Goal: Contribute content: Contribute content

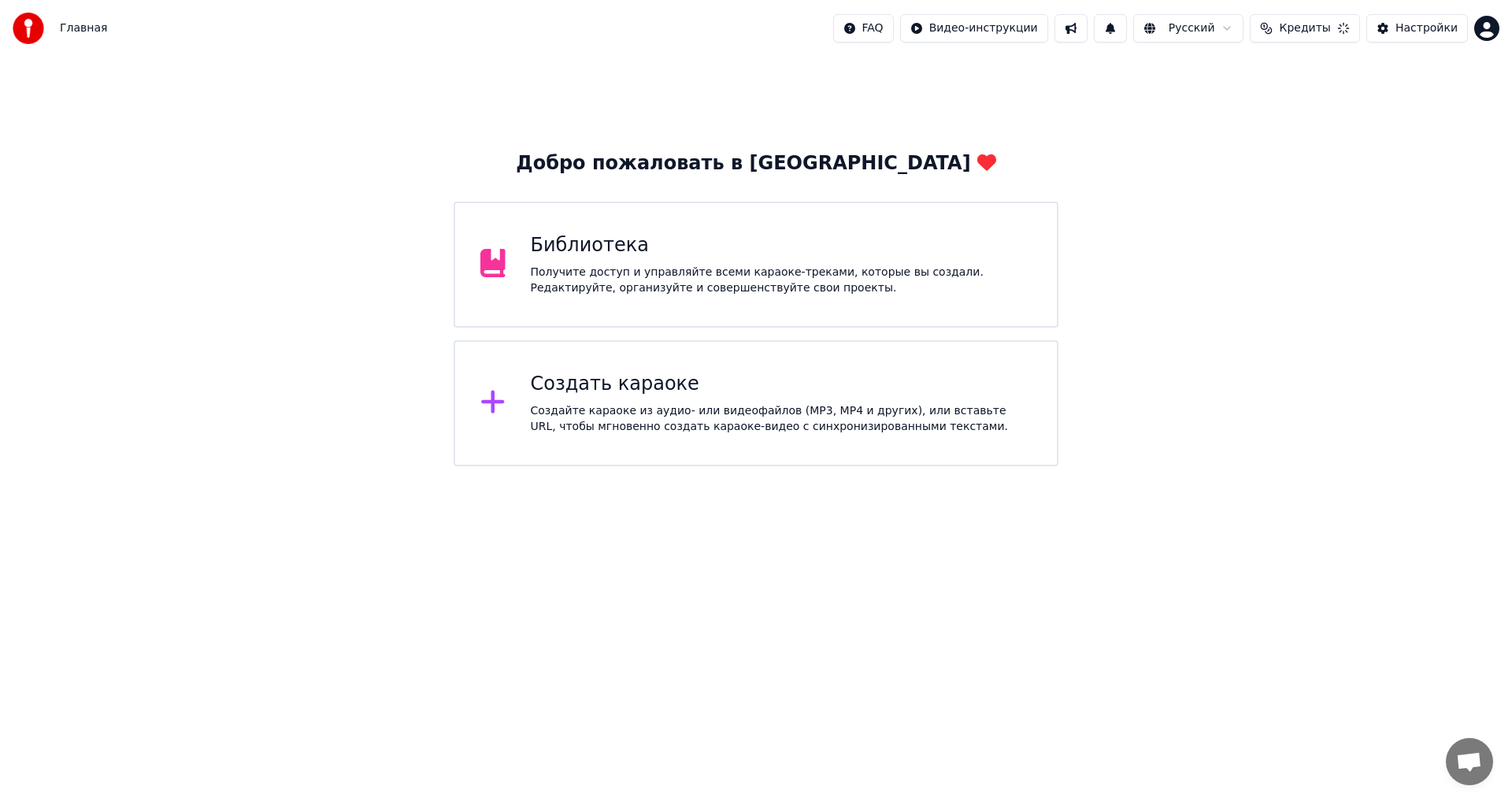
click at [1486, 39] on html "Главная FAQ Видео-инструкции Русский Кредиты Настройки Добро пожаловать в Youka…" at bounding box center [756, 233] width 1512 height 466
click at [1289, 114] on html "Главная FAQ Видео-инструкции Русский Кредиты 16 Настройки Добро пожаловать в Yo…" at bounding box center [756, 233] width 1512 height 466
click at [698, 278] on div "Получите доступ и управляйте всеми караоке-треками, которые вы создали. Редакти…" at bounding box center [781, 280] width 502 height 32
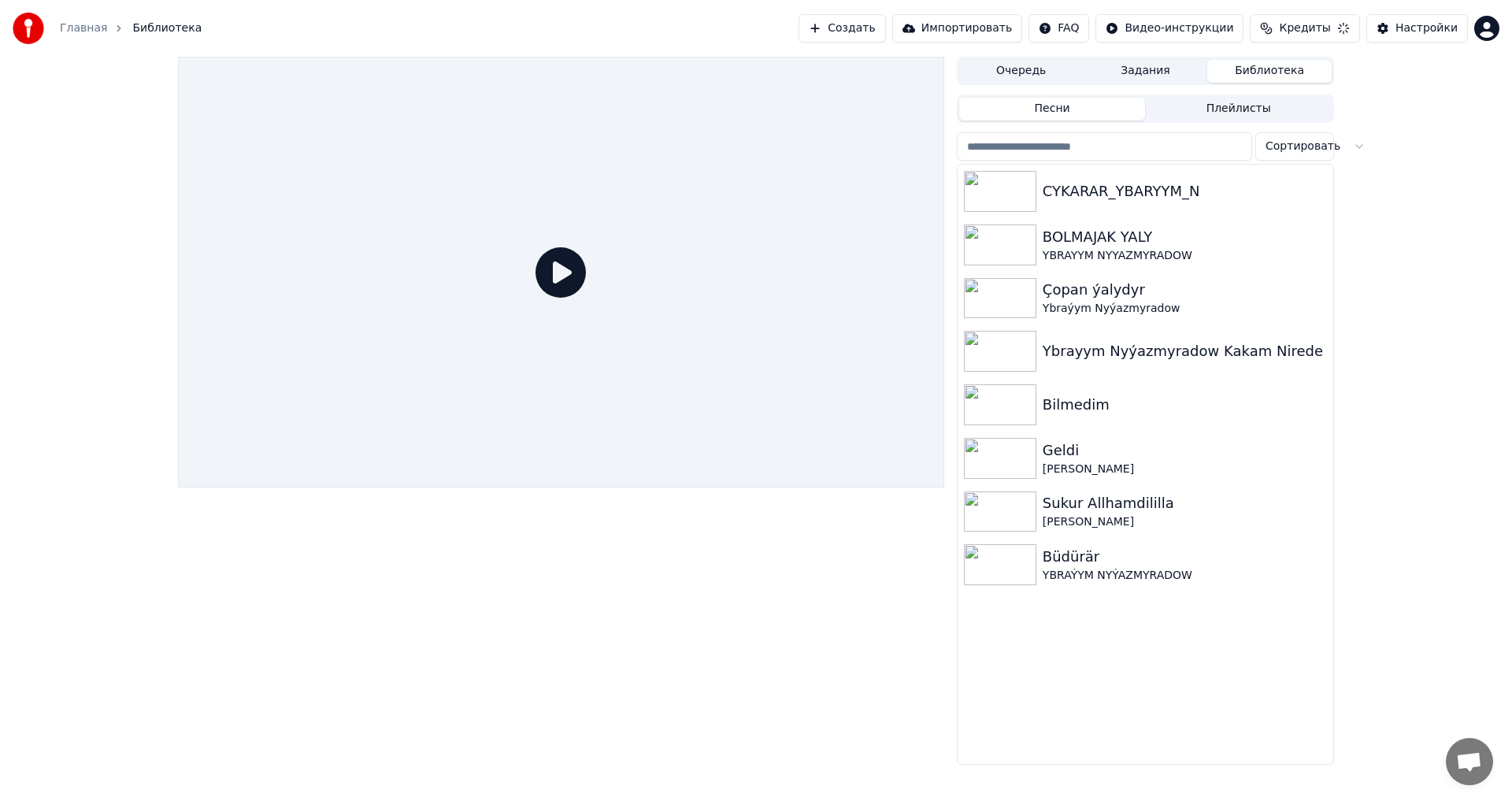
click at [513, 274] on div at bounding box center [561, 271] width 767 height 430
click at [63, 31] on link "Главная" at bounding box center [83, 28] width 47 height 15
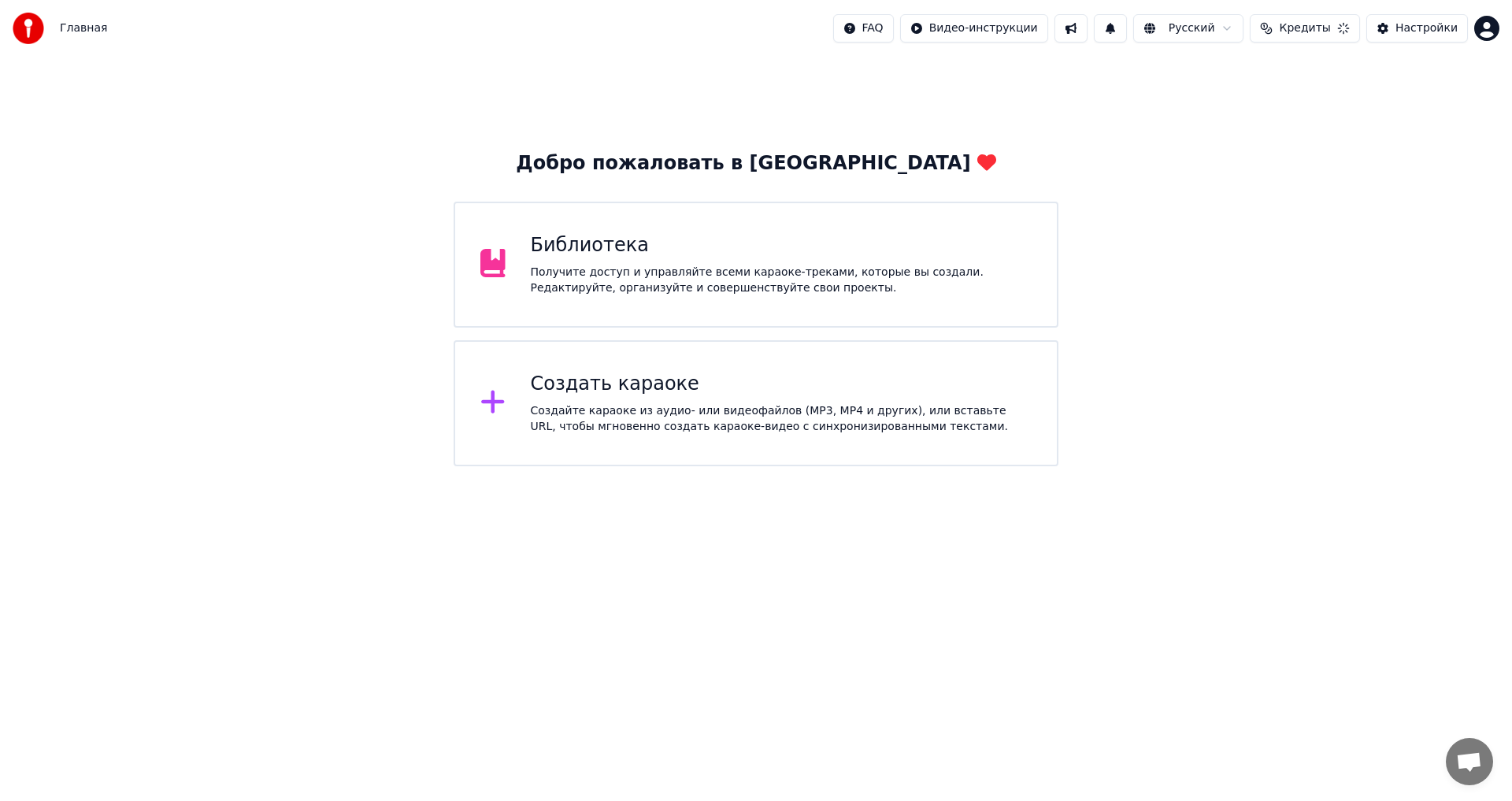
click at [542, 392] on div "Создать караоке" at bounding box center [781, 384] width 502 height 25
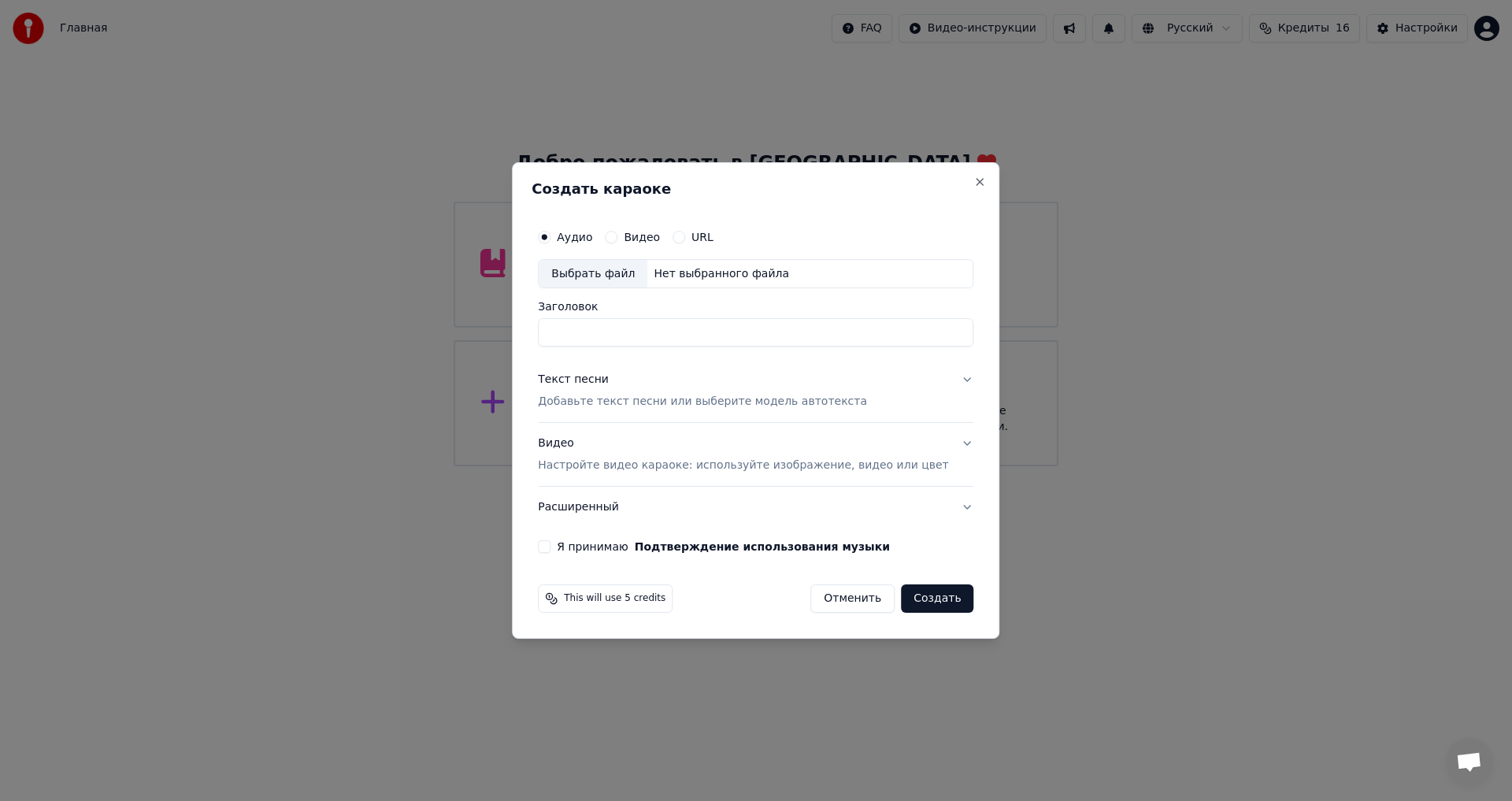
click at [634, 333] on input "Заголовок" at bounding box center [756, 332] width 435 height 28
click at [586, 447] on div "Видео Настройте видео караоке: используйте изображение, видео или цвет" at bounding box center [743, 454] width 410 height 38
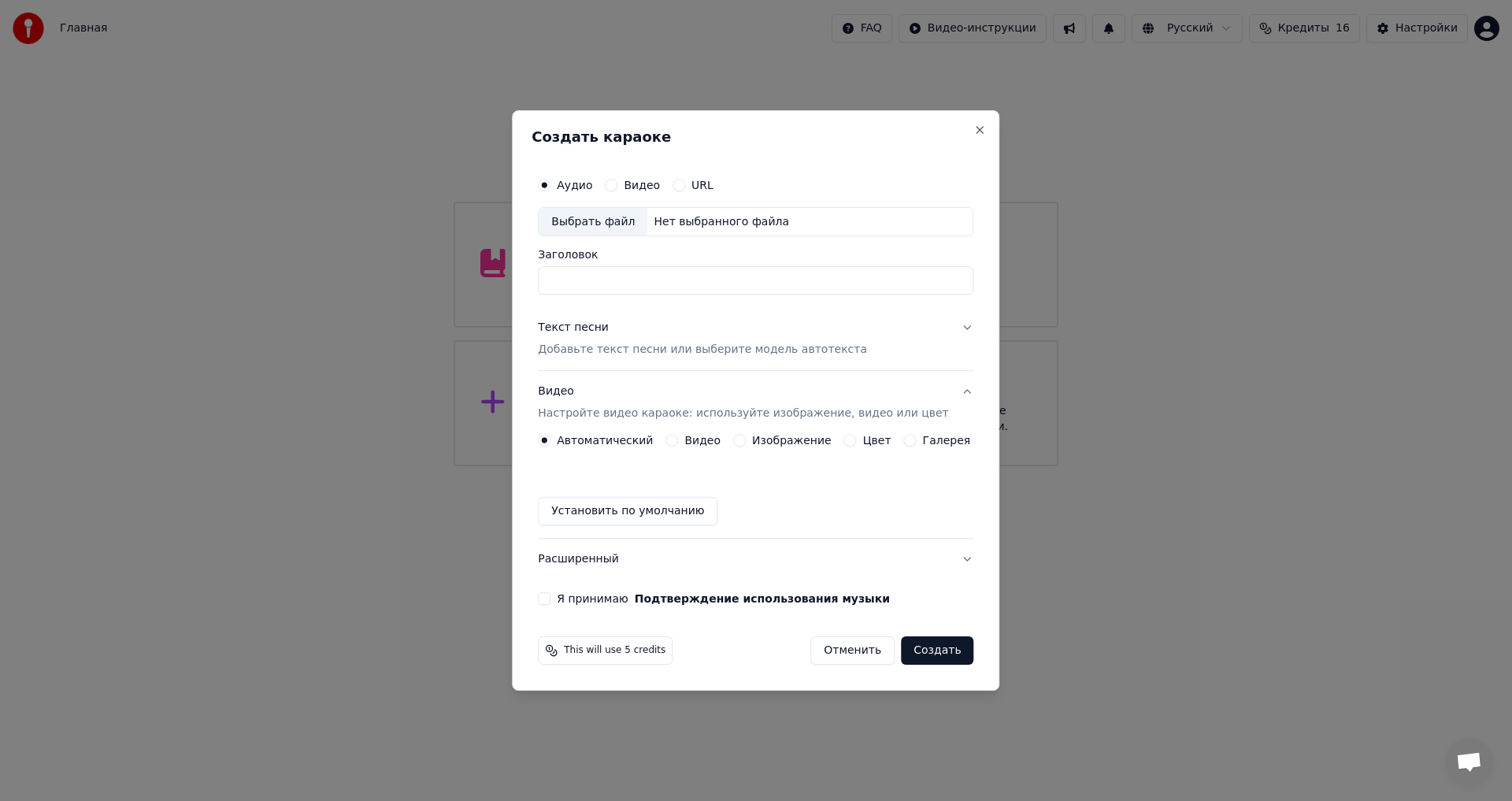
click at [686, 444] on div "Видео" at bounding box center [692, 440] width 55 height 13
click at [686, 443] on div "Видео" at bounding box center [692, 440] width 55 height 13
click at [678, 437] on button "Видео" at bounding box center [671, 440] width 13 height 13
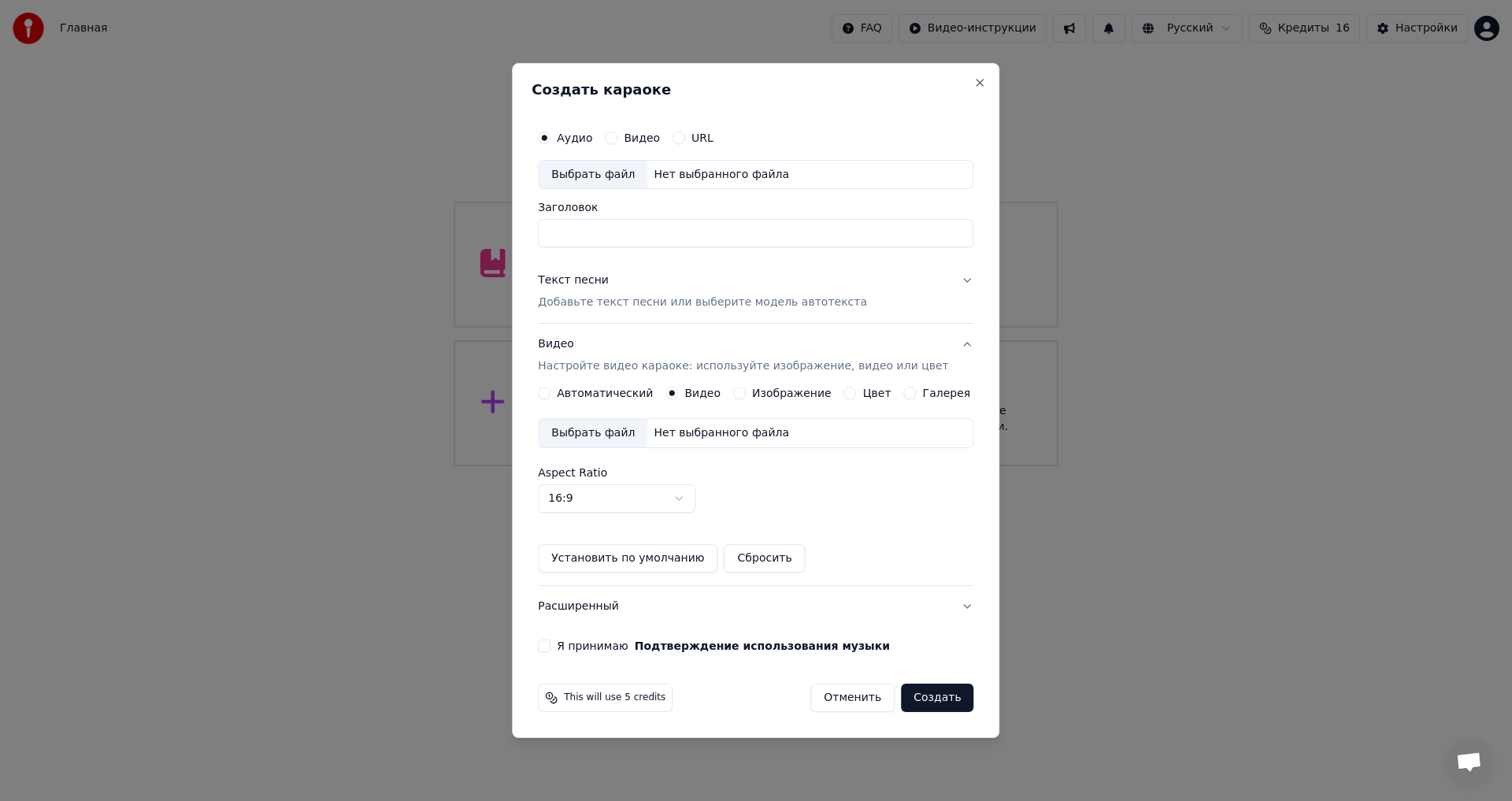
click at [603, 711] on div "This will use 5 credits" at bounding box center [606, 697] width 135 height 28
click at [607, 704] on span "This will use 5 credits" at bounding box center [613, 697] width 101 height 13
click at [607, 702] on span "This will use 5 credits" at bounding box center [613, 697] width 101 height 13
click at [833, 695] on button "Отменить" at bounding box center [851, 697] width 84 height 28
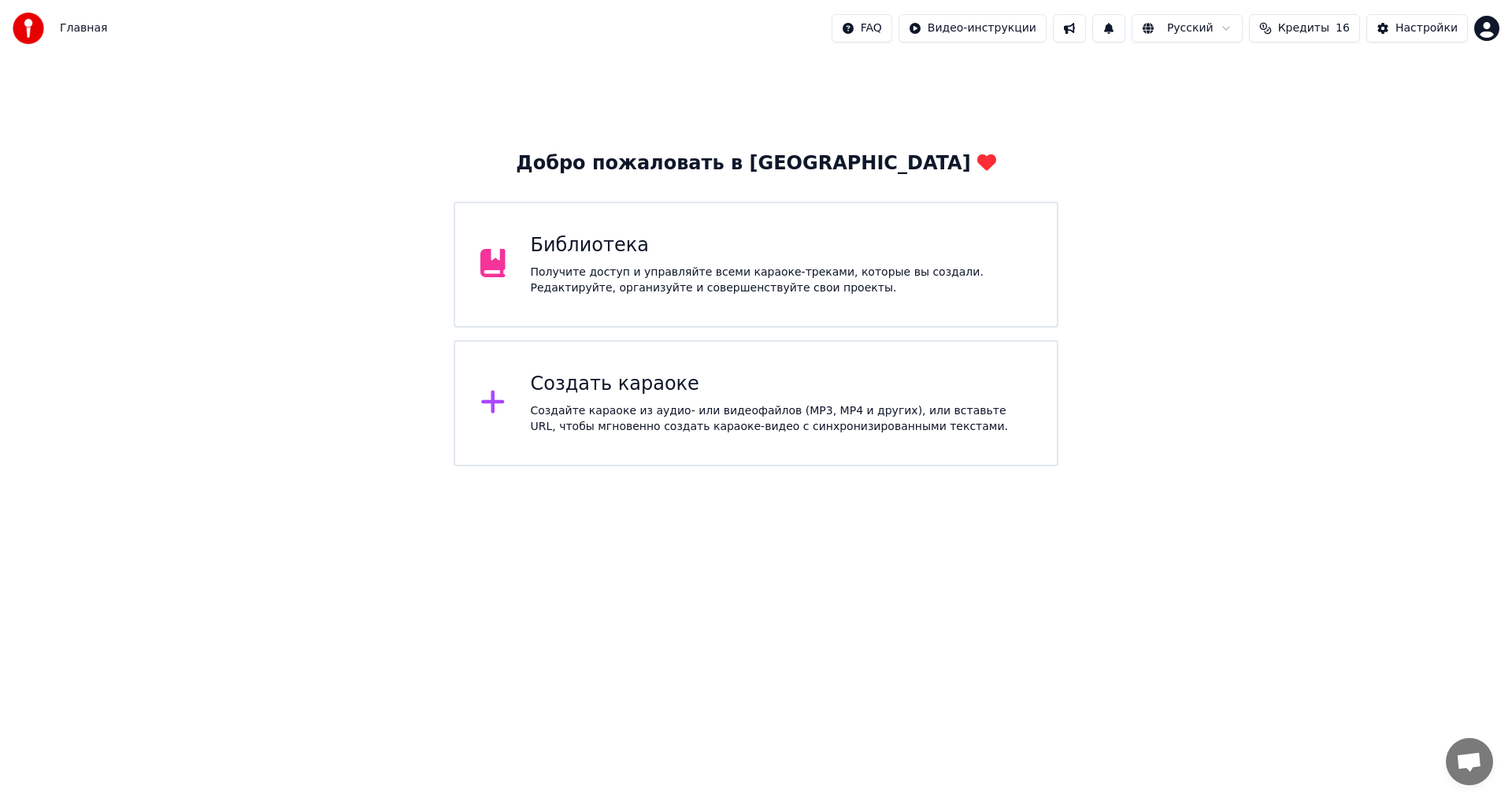
click at [611, 272] on div "Получите доступ и управляйте всеми караоке-треками, которые вы создали. Редакти…" at bounding box center [781, 280] width 502 height 32
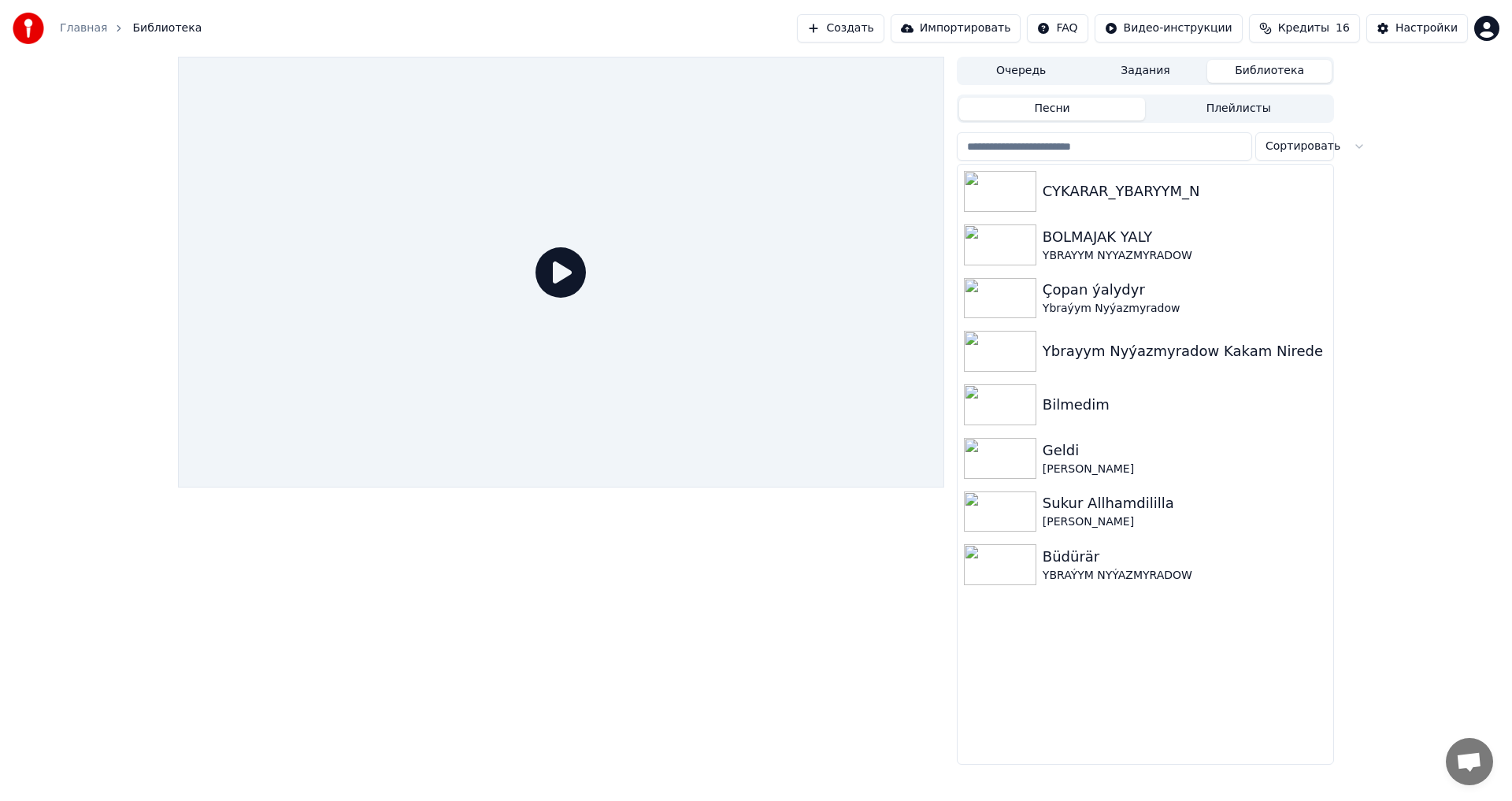
click at [64, 28] on link "Главная" at bounding box center [83, 28] width 47 height 15
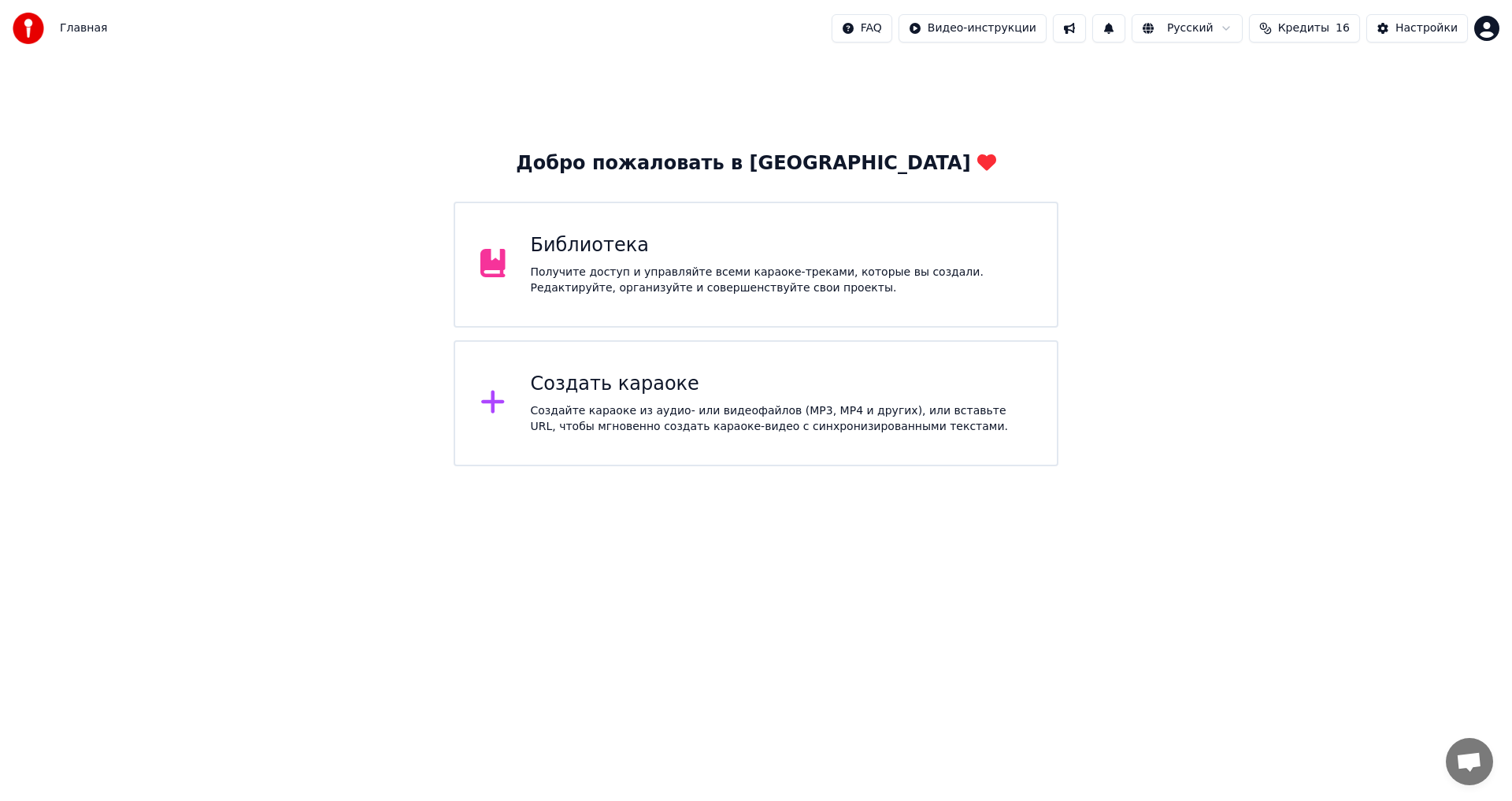
click at [551, 414] on div "Создайте караоке из аудио- или видеофайлов (MP3, MP4 и других), или вставьте UR…" at bounding box center [781, 419] width 502 height 32
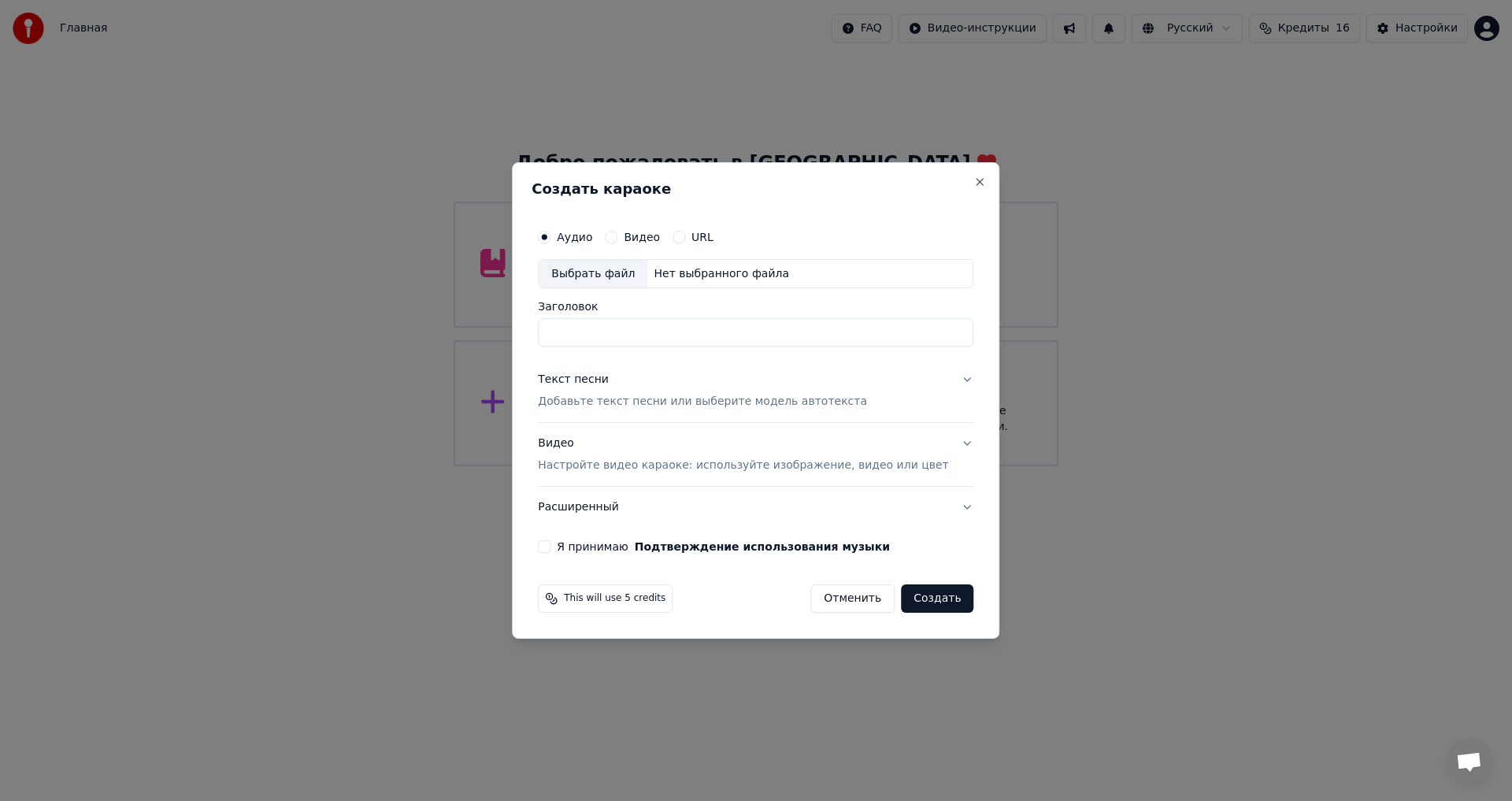
click at [655, 336] on input "Заголовок" at bounding box center [756, 332] width 435 height 28
click at [646, 231] on label "Видео" at bounding box center [642, 236] width 37 height 11
click at [617, 231] on button "Видео" at bounding box center [611, 237] width 13 height 13
click at [592, 236] on label "Аудио" at bounding box center [574, 236] width 36 height 11
click at [551, 236] on button "Аудио" at bounding box center [544, 237] width 13 height 13
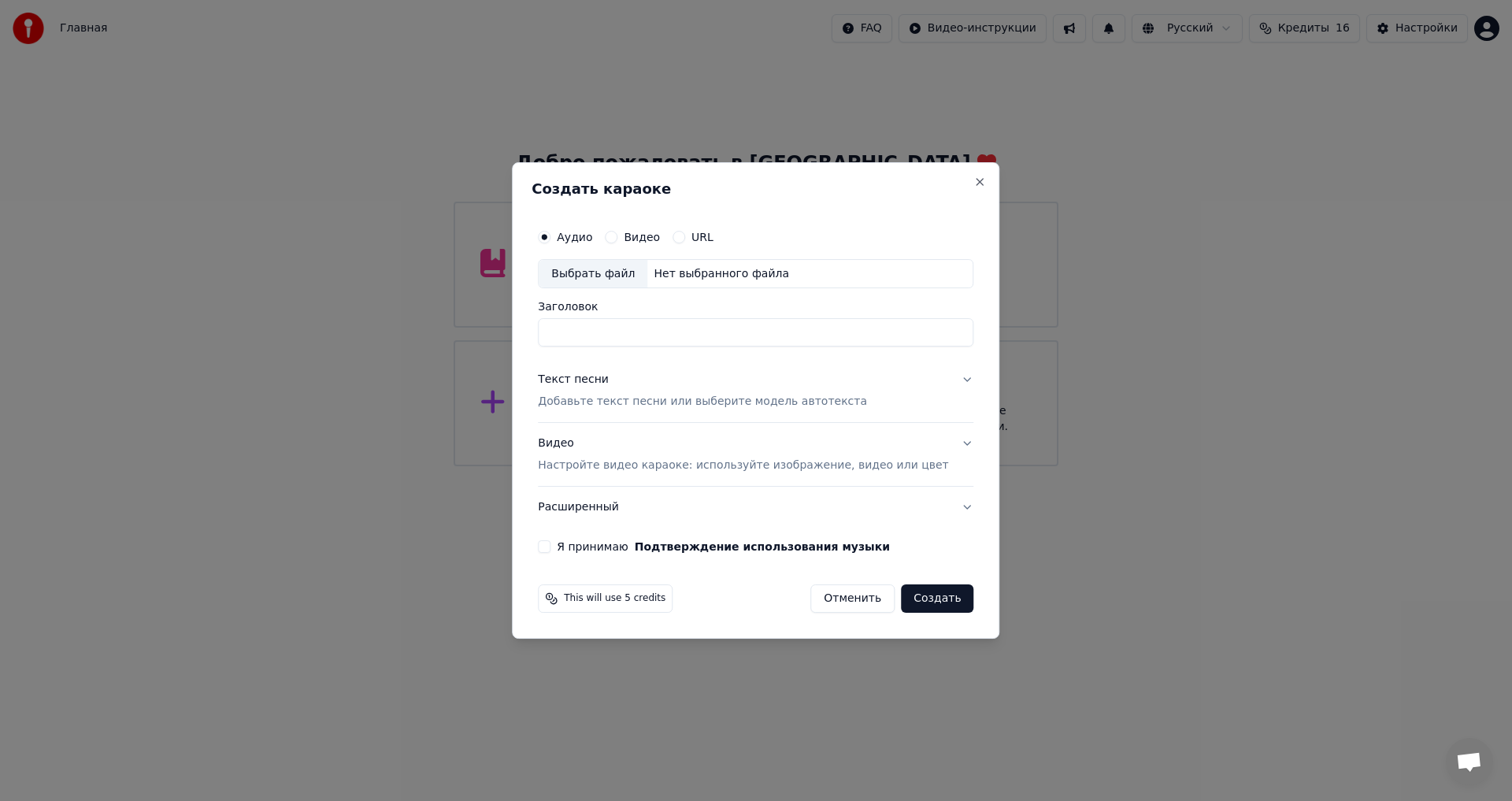
click at [684, 275] on div "Нет выбранного файла" at bounding box center [721, 273] width 148 height 15
type input "**********"
click at [598, 550] on label "Я принимаю Подтверждение использования музыки" at bounding box center [723, 546] width 333 height 11
click at [551, 550] on button "Я принимаю Подтверждение использования музыки" at bounding box center [544, 546] width 13 height 13
click at [917, 602] on button "Создать" at bounding box center [936, 598] width 72 height 28
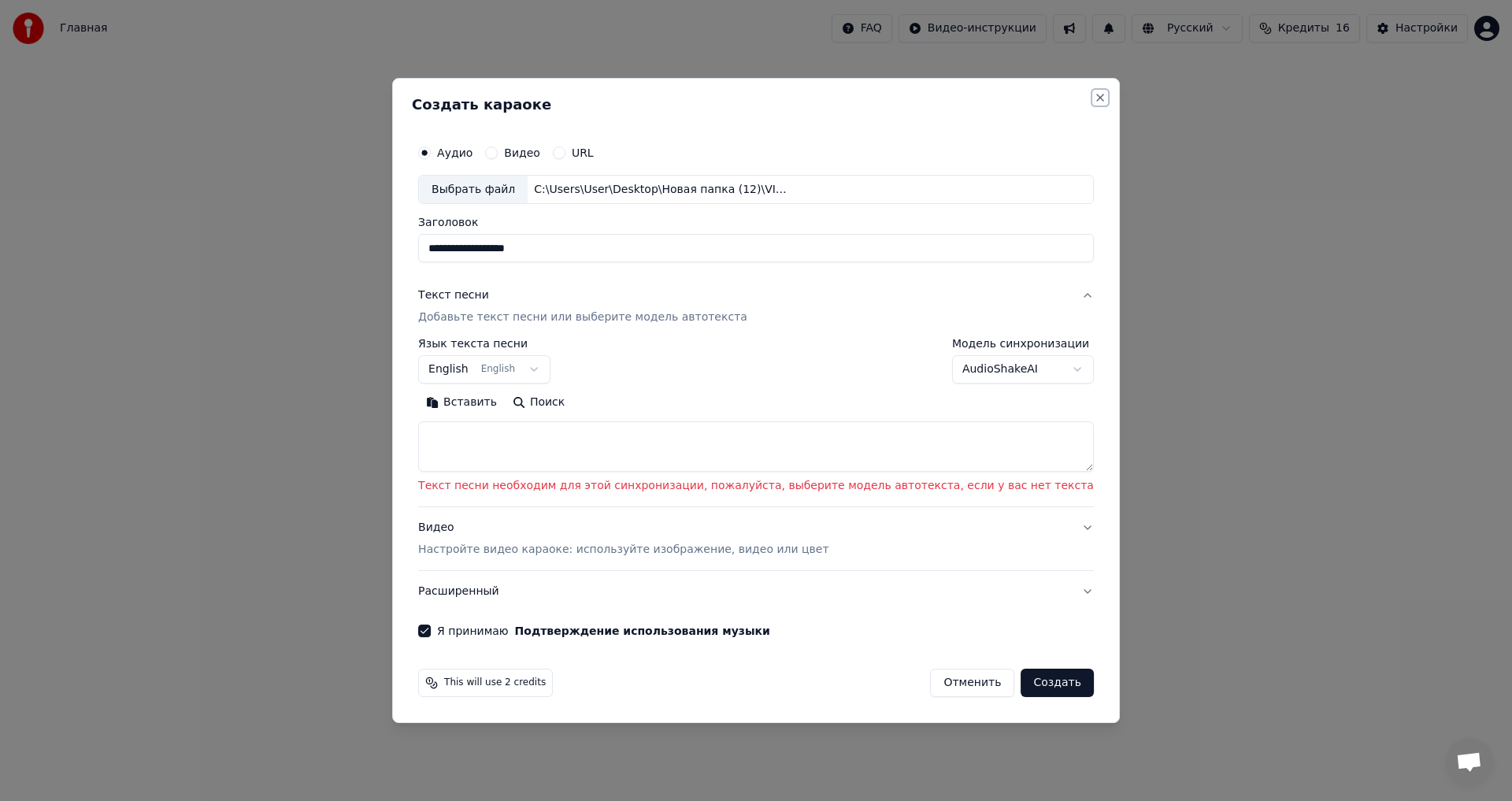
click at [1094, 99] on button "Close" at bounding box center [1100, 97] width 13 height 13
select select
